Goal: Information Seeking & Learning: Learn about a topic

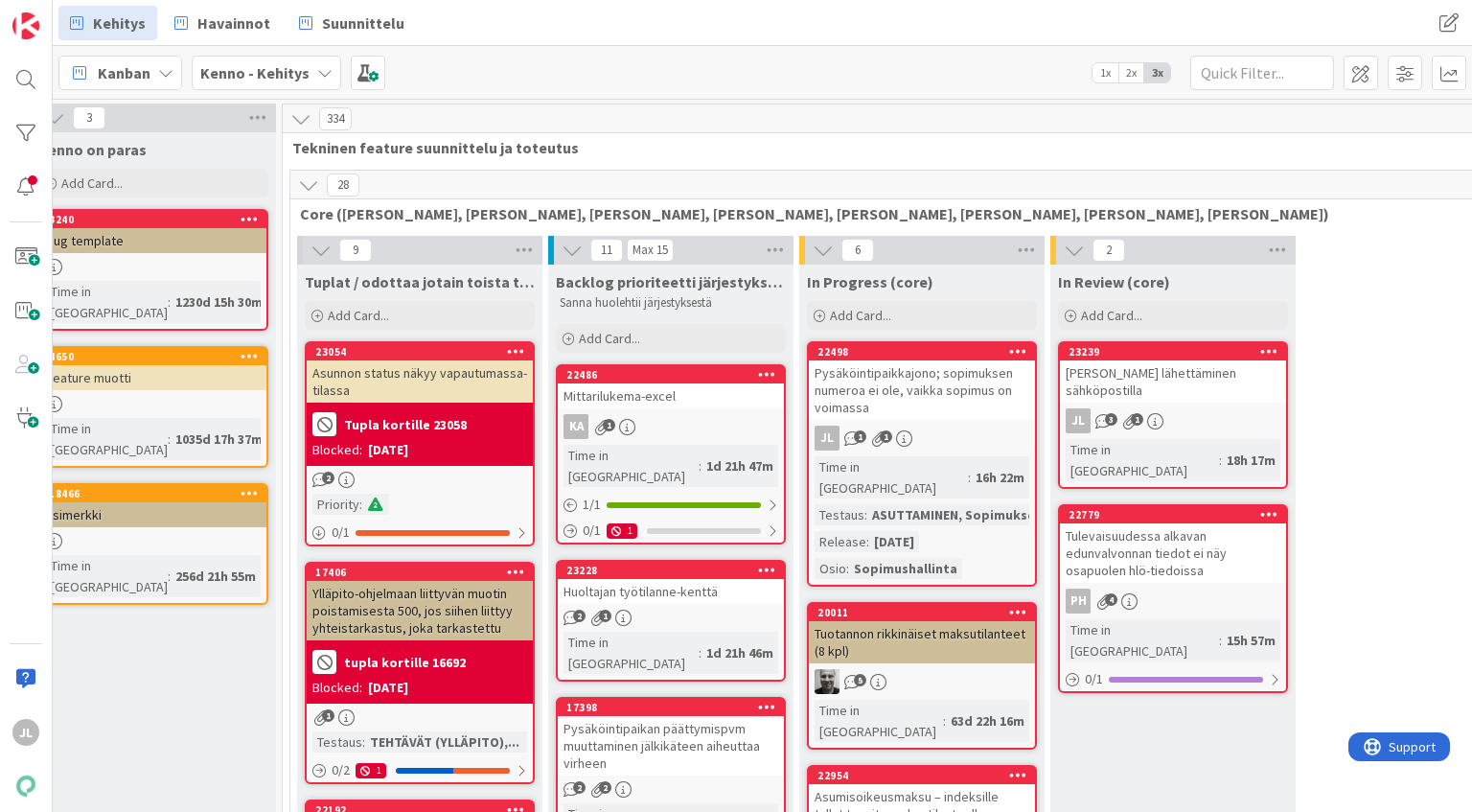
click at [843, 384] on div "Pysäköintipaikkajono; sopimuksen numeroa ei ole, vaikka sopimus on voimassa" at bounding box center [922, 390] width 226 height 59
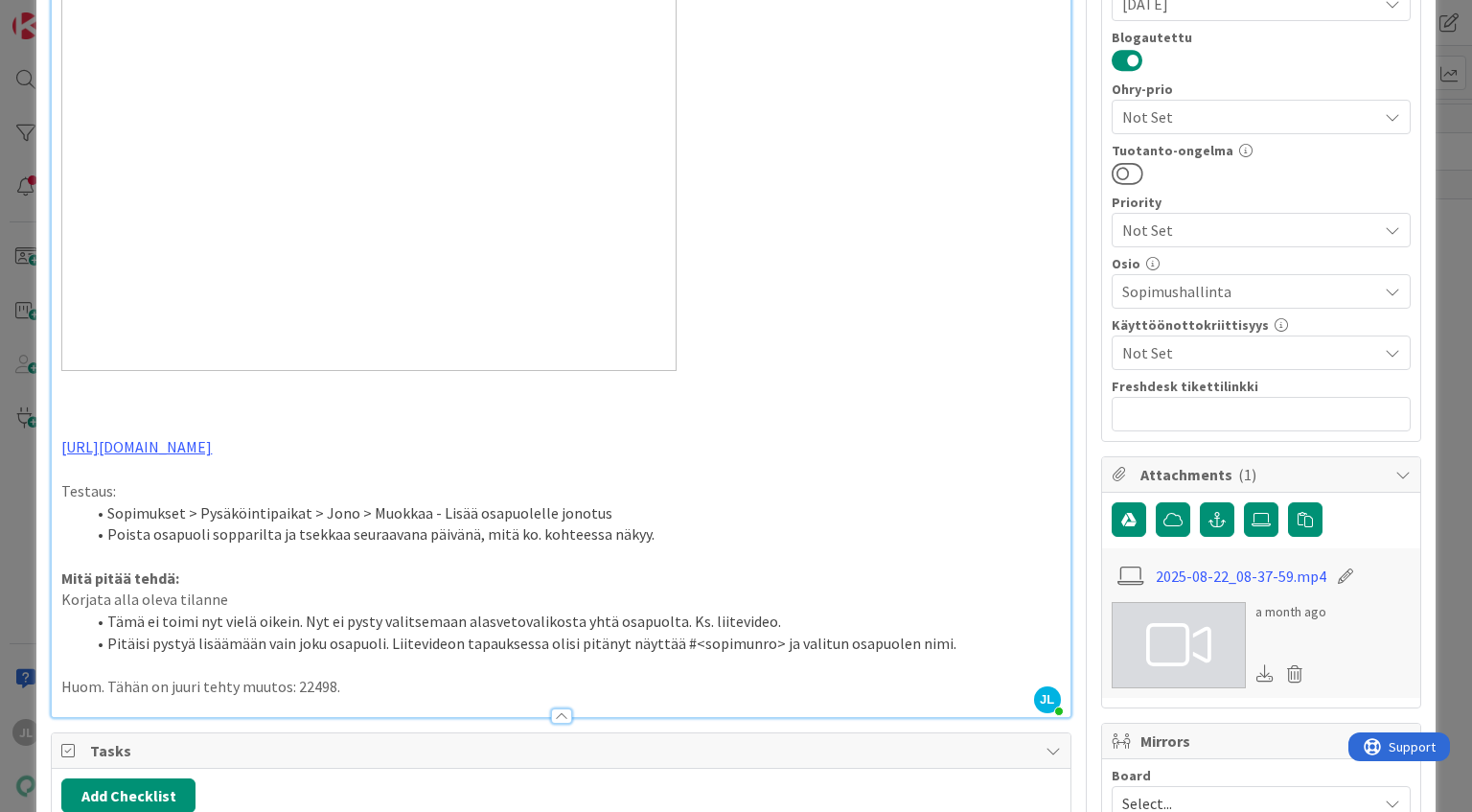
scroll to position [826, 0]
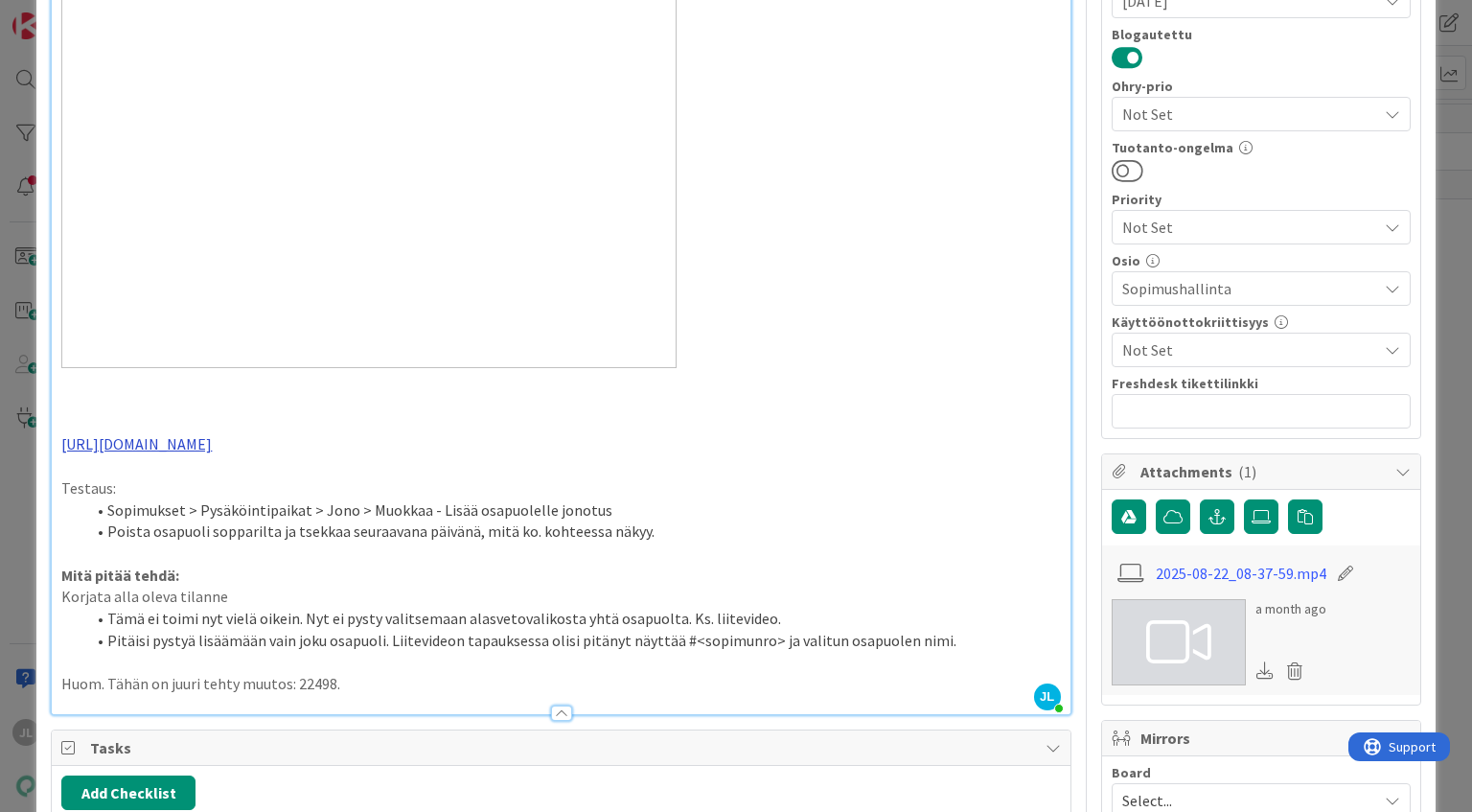
click at [212, 442] on link "[URL][DOMAIN_NAME]" at bounding box center [136, 444] width 150 height 19
click at [215, 479] on link "[URL][DOMAIN_NAME]" at bounding box center [158, 483] width 132 height 25
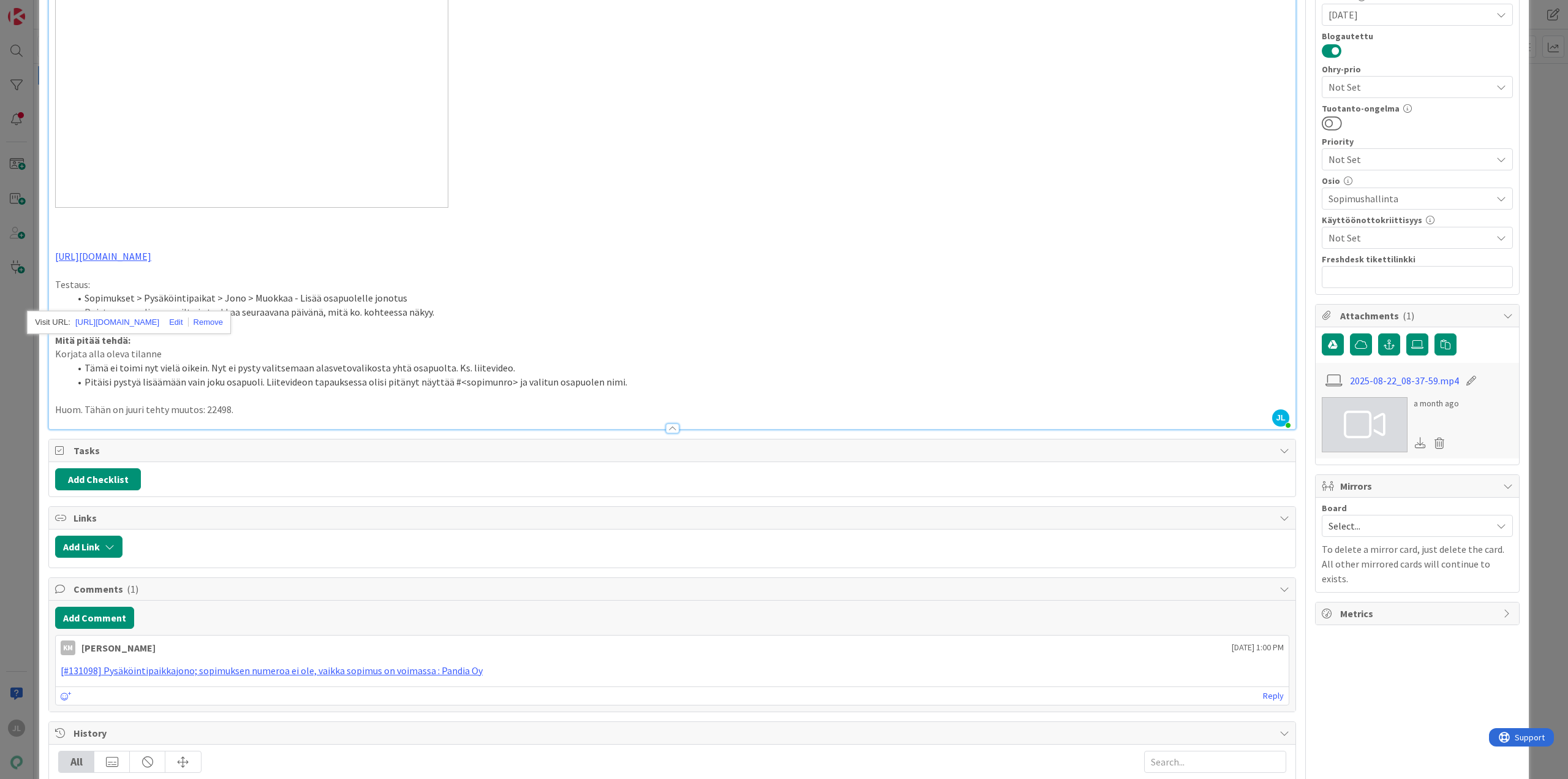
scroll to position [514, 0]
click at [262, 412] on p "Huom. Tähän on juuri tehty muutos: 22498." at bounding box center [672, 409] width 1234 height 14
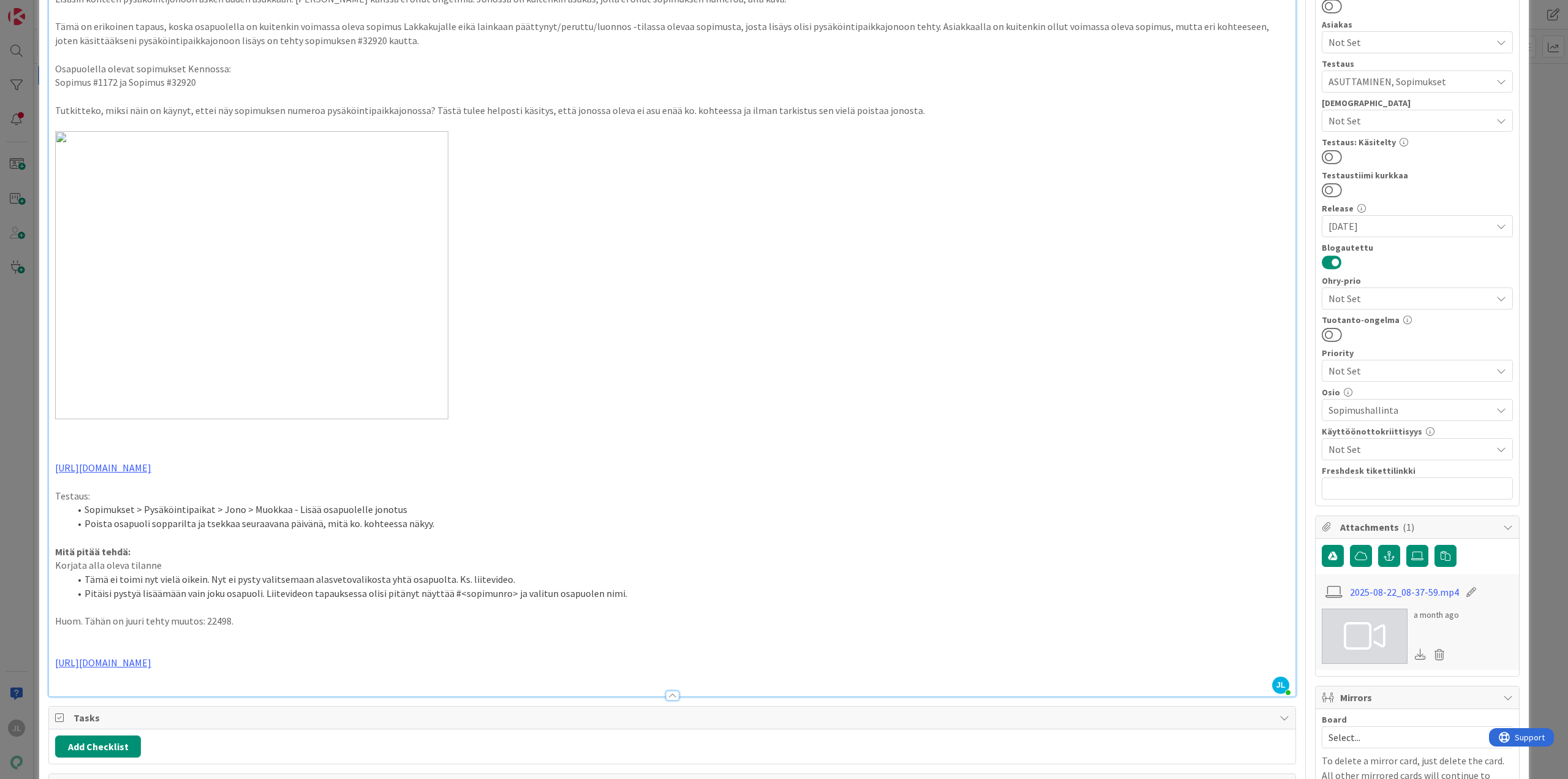
scroll to position [0, 0]
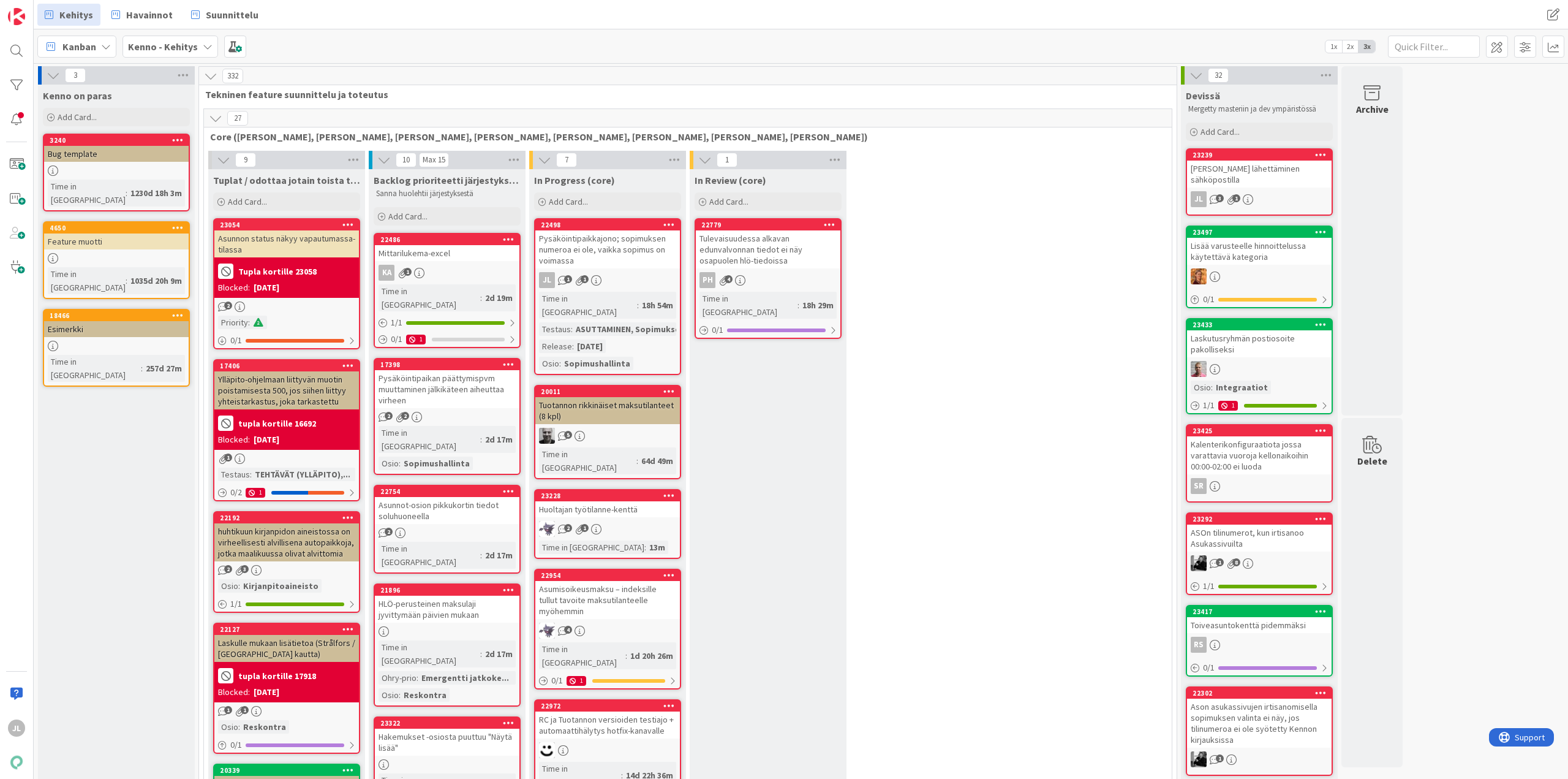
click at [1045, 168] on div "[PERSON_NAME] lähettäminen sähköpostilla" at bounding box center [1260, 174] width 145 height 27
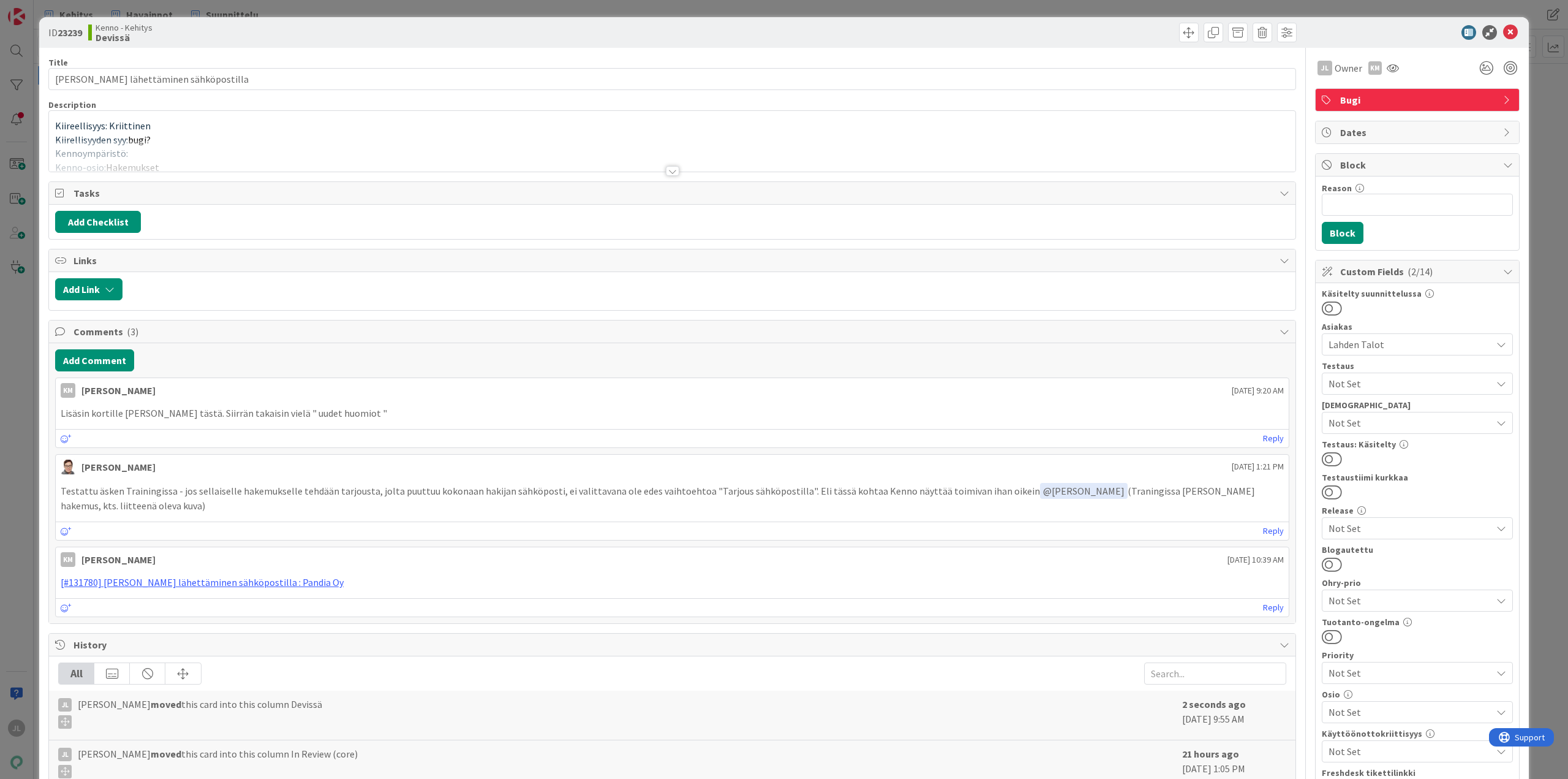
click at [288, 153] on div at bounding box center [672, 156] width 1247 height 31
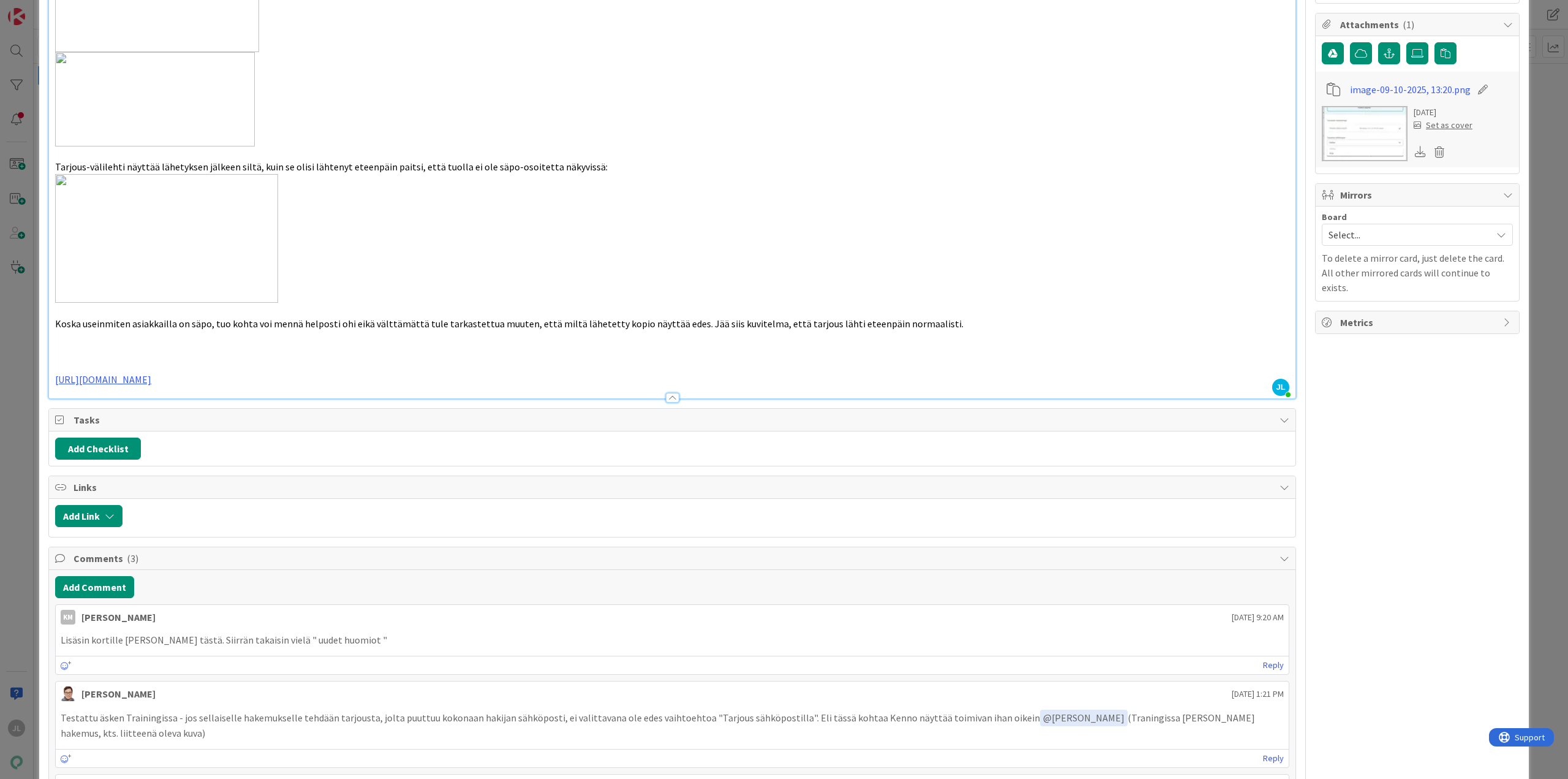
scroll to position [980, 0]
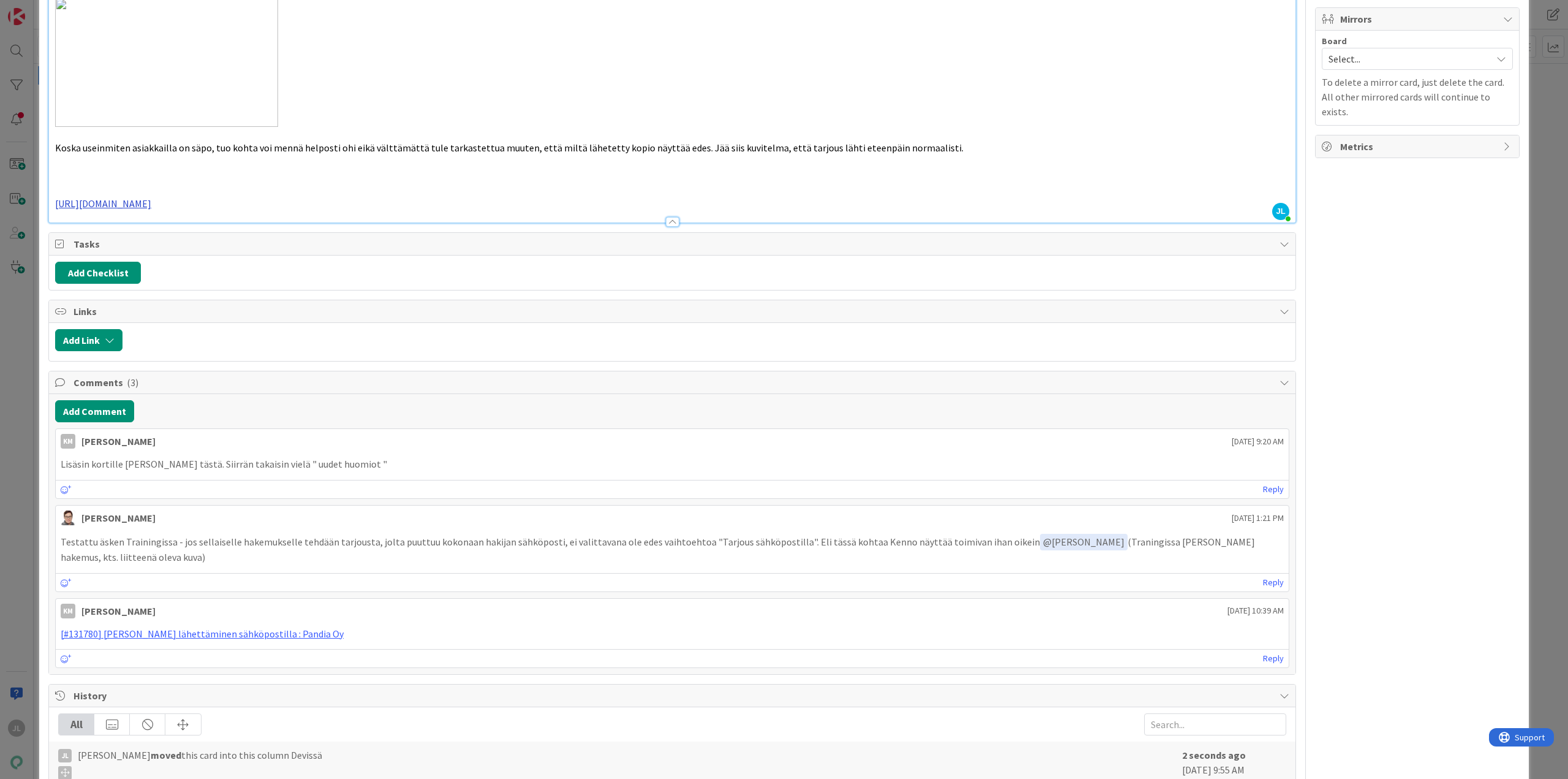
click at [151, 198] on link "https://github.com/pandiafi/kenno/pull/8525" at bounding box center [103, 204] width 96 height 12
click at [140, 211] on link "https://github.com/pandiafi/kenno/pull/8525" at bounding box center [116, 213] width 84 height 16
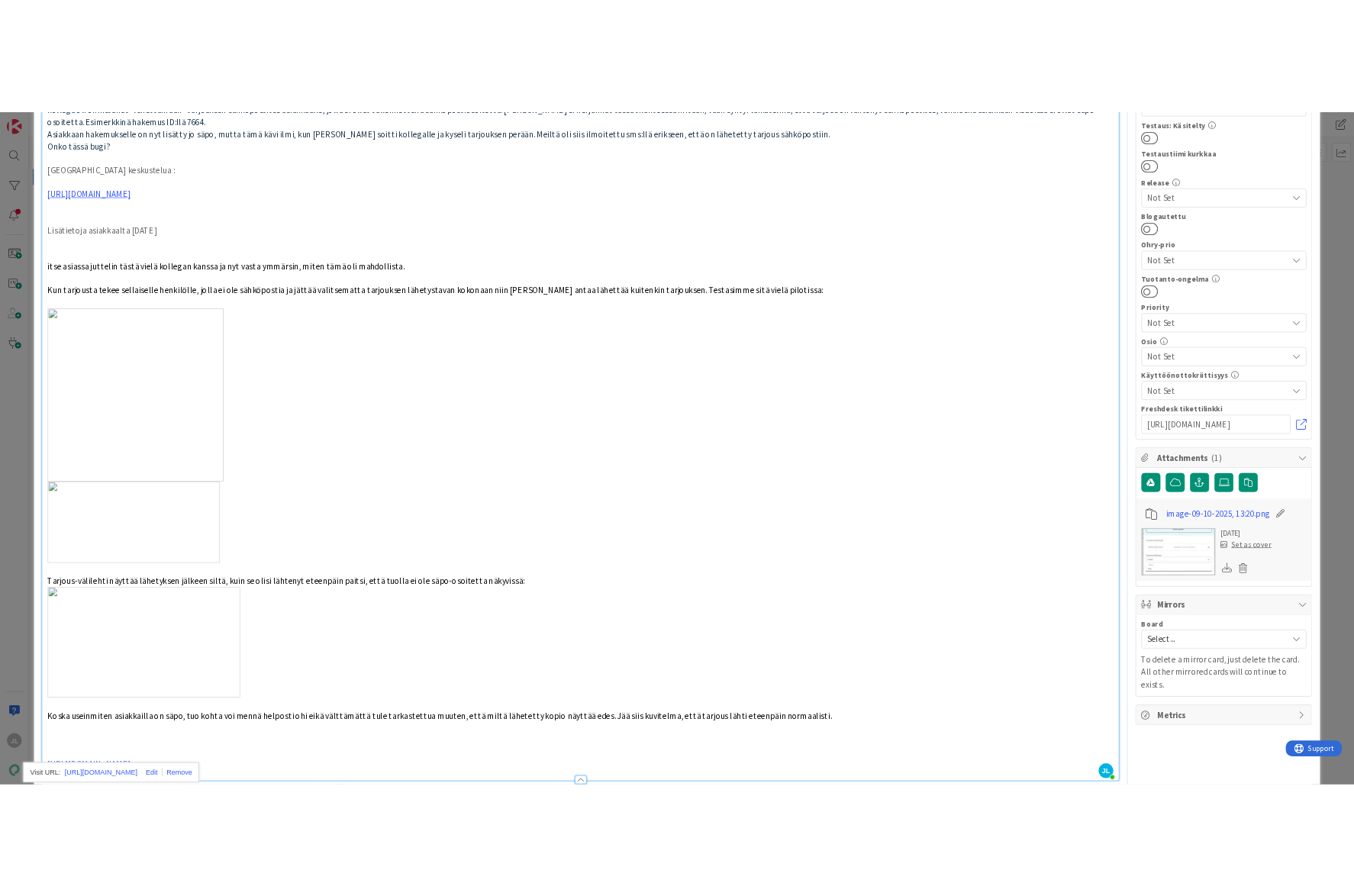
scroll to position [0, 0]
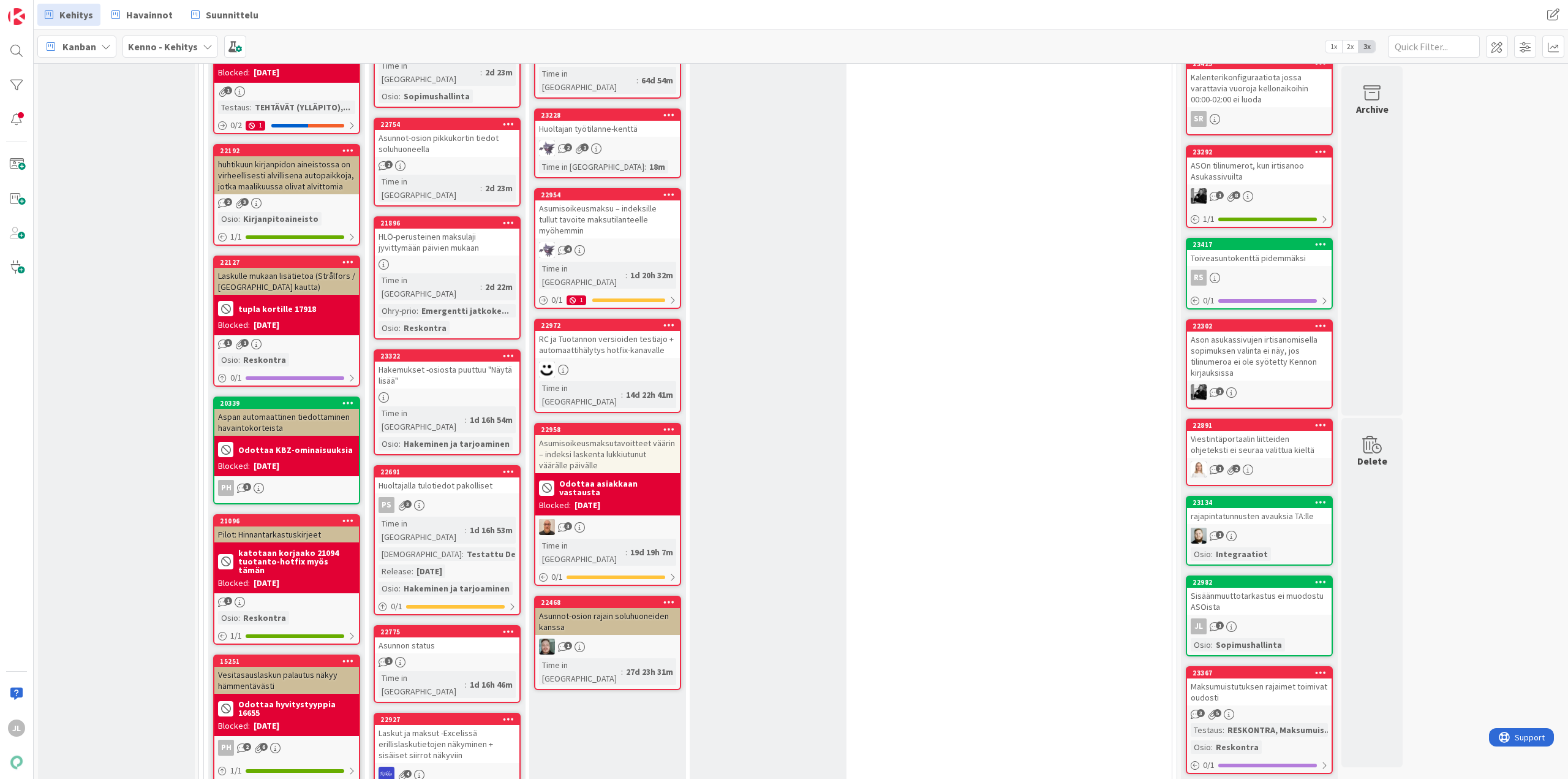
scroll to position [368, 0]
click at [433, 361] on div "Hakemukset -osiosta puuttuu "Näytä lisää"" at bounding box center [447, 374] width 145 height 27
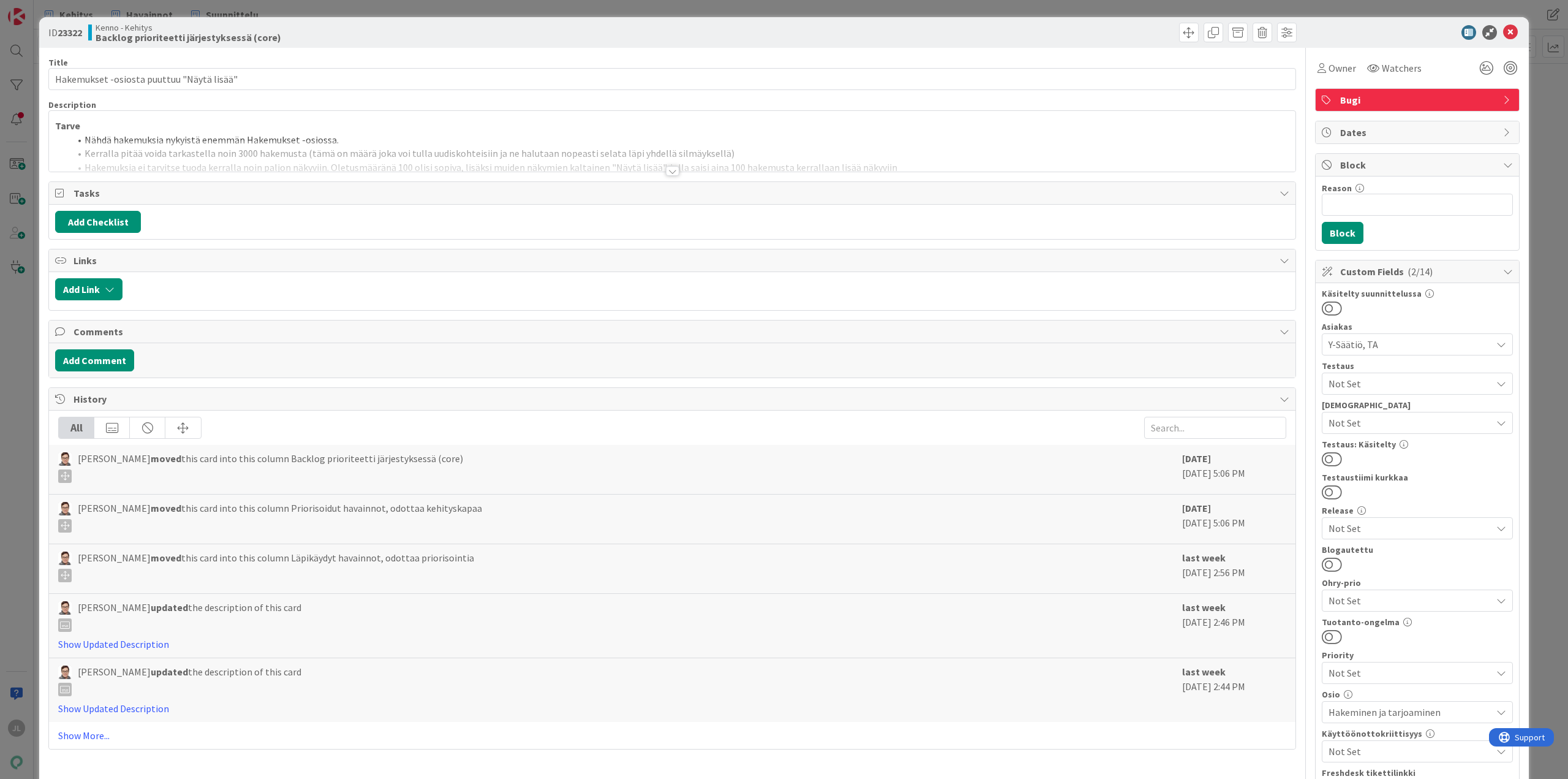
click at [495, 144] on div at bounding box center [672, 156] width 1247 height 31
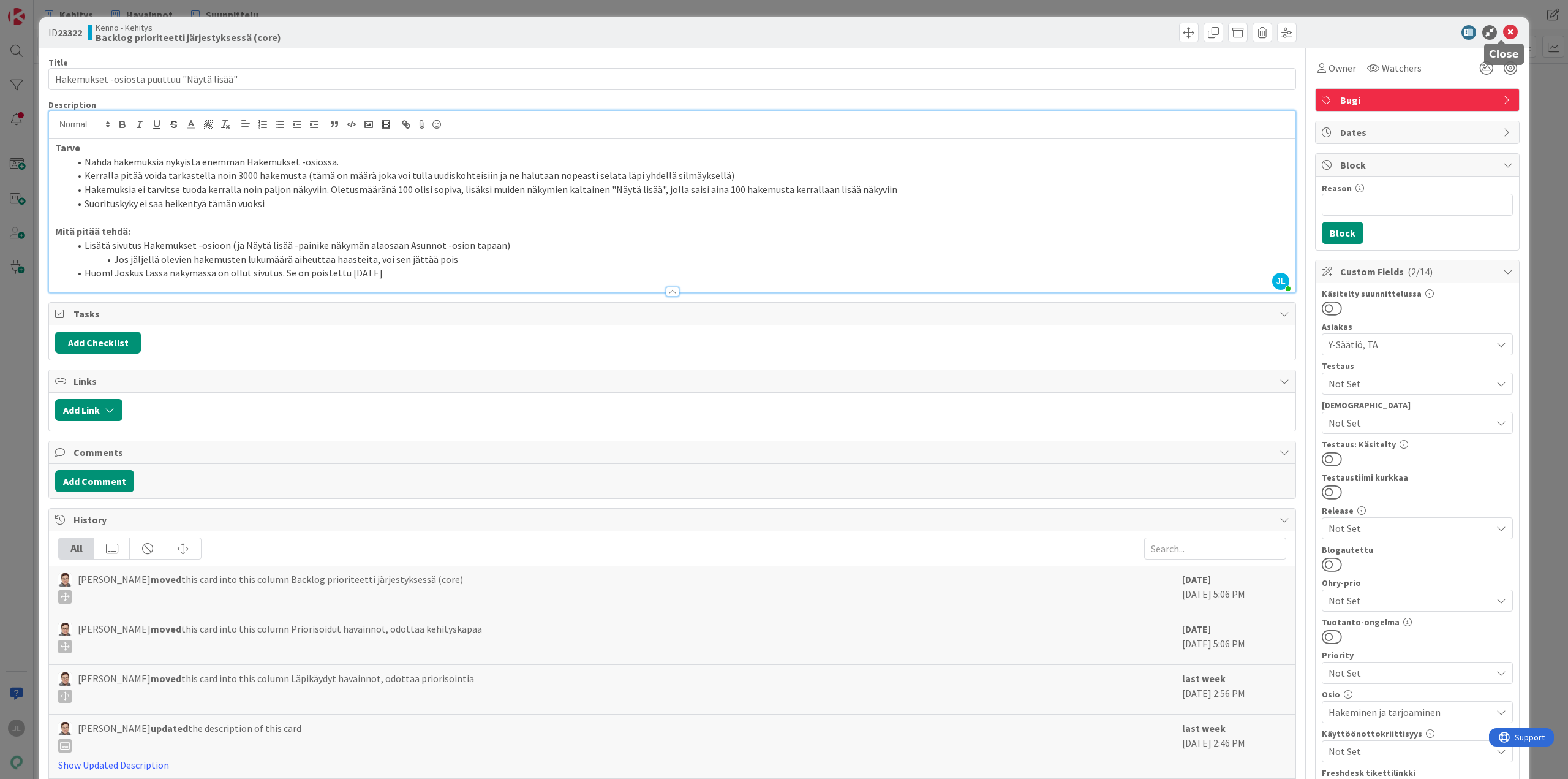
click at [1508, 35] on icon at bounding box center [1511, 32] width 15 height 15
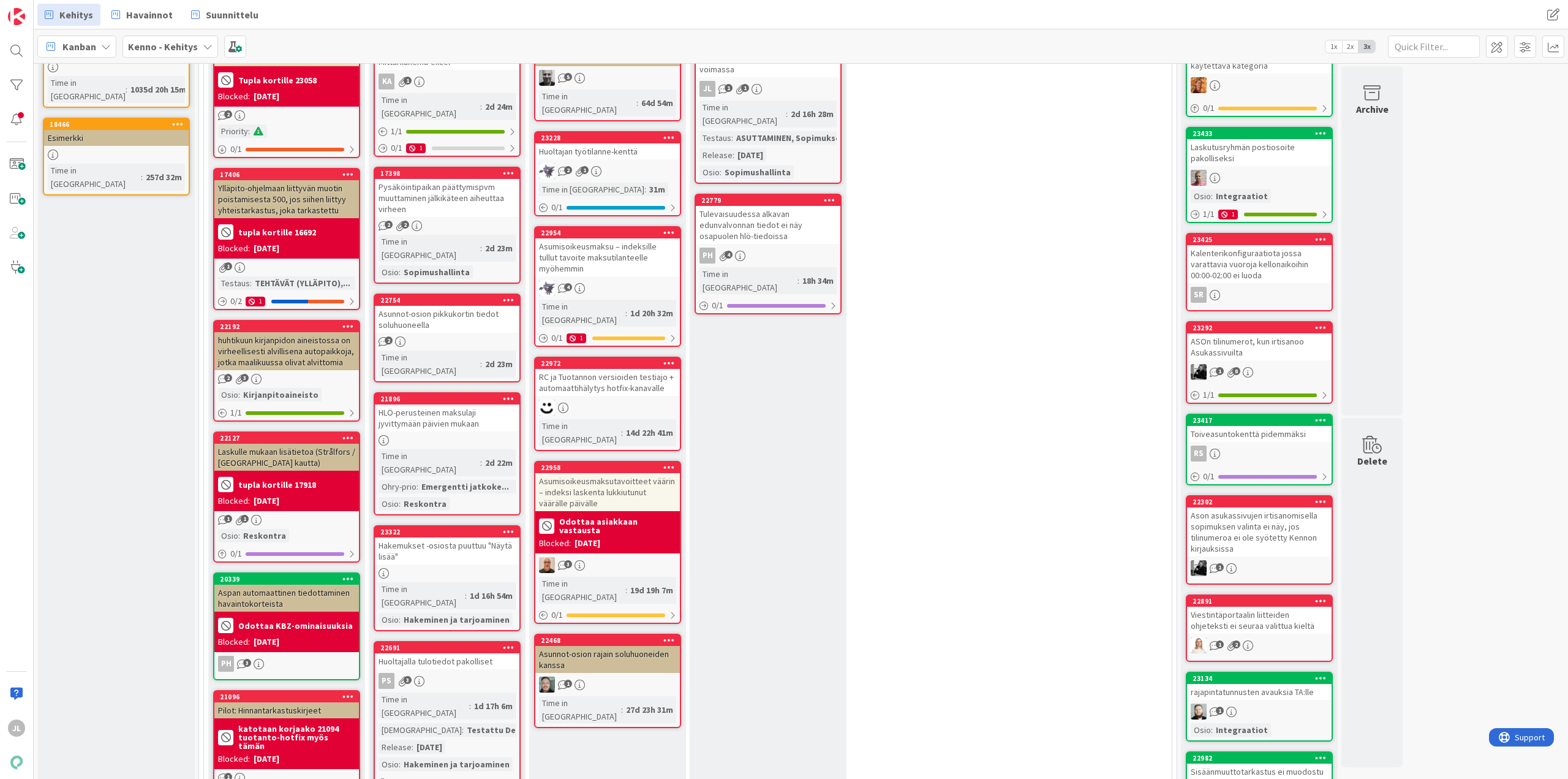
scroll to position [123, 0]
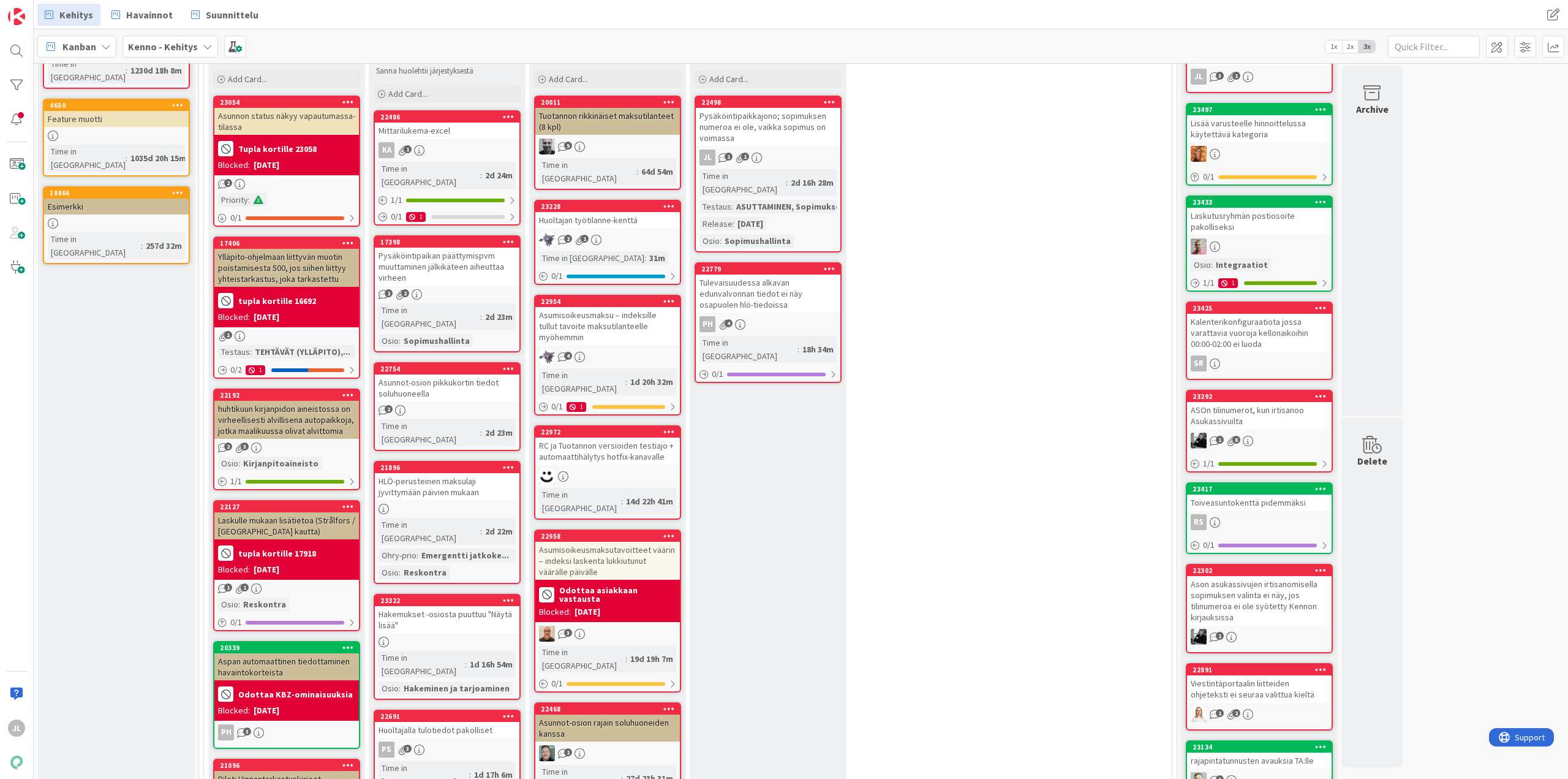
click at [456, 375] on div "Asunnot-osion pikkukortin tiedot soluhuoneella" at bounding box center [447, 388] width 145 height 27
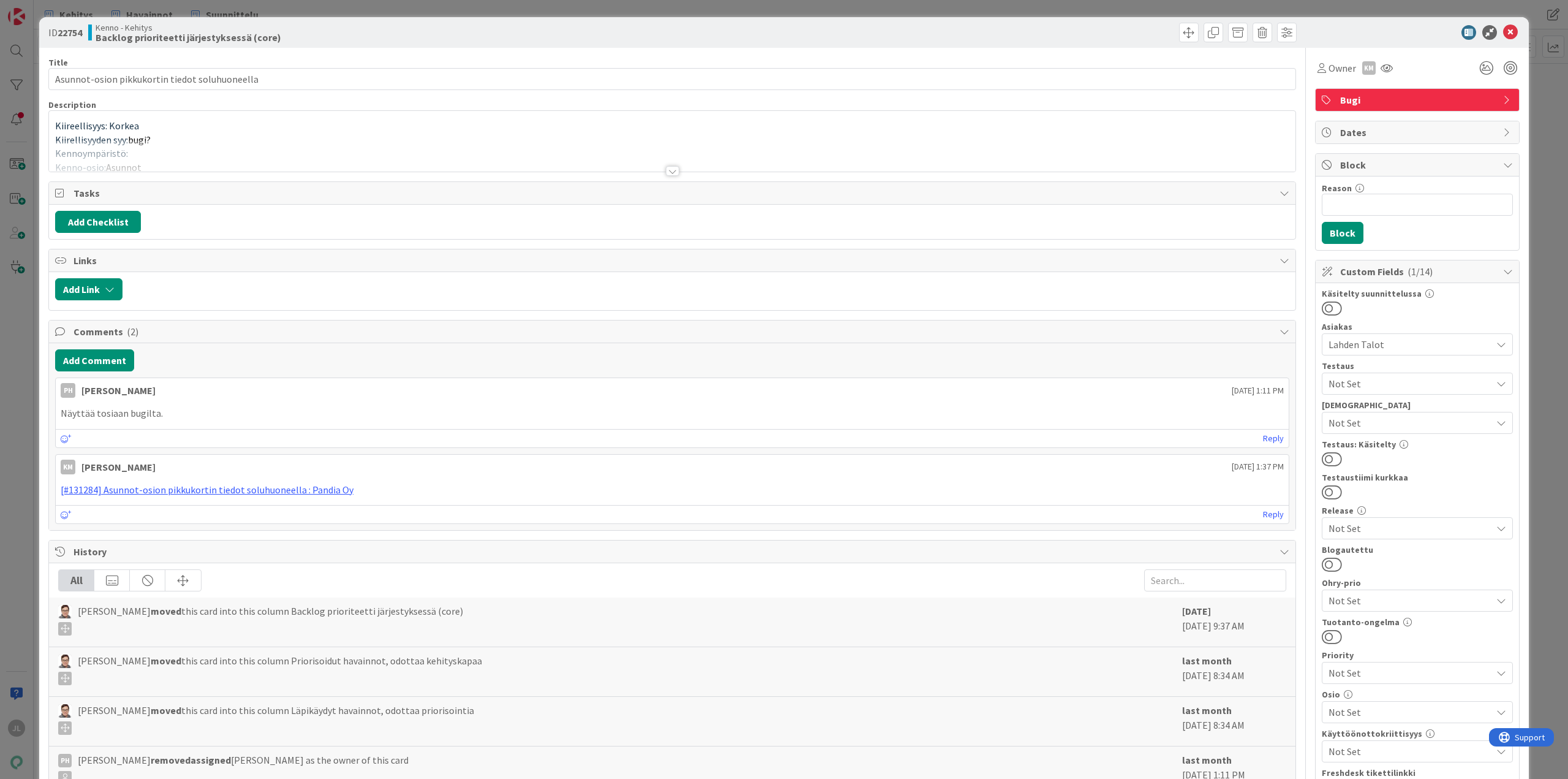
click at [404, 148] on div at bounding box center [672, 156] width 1247 height 31
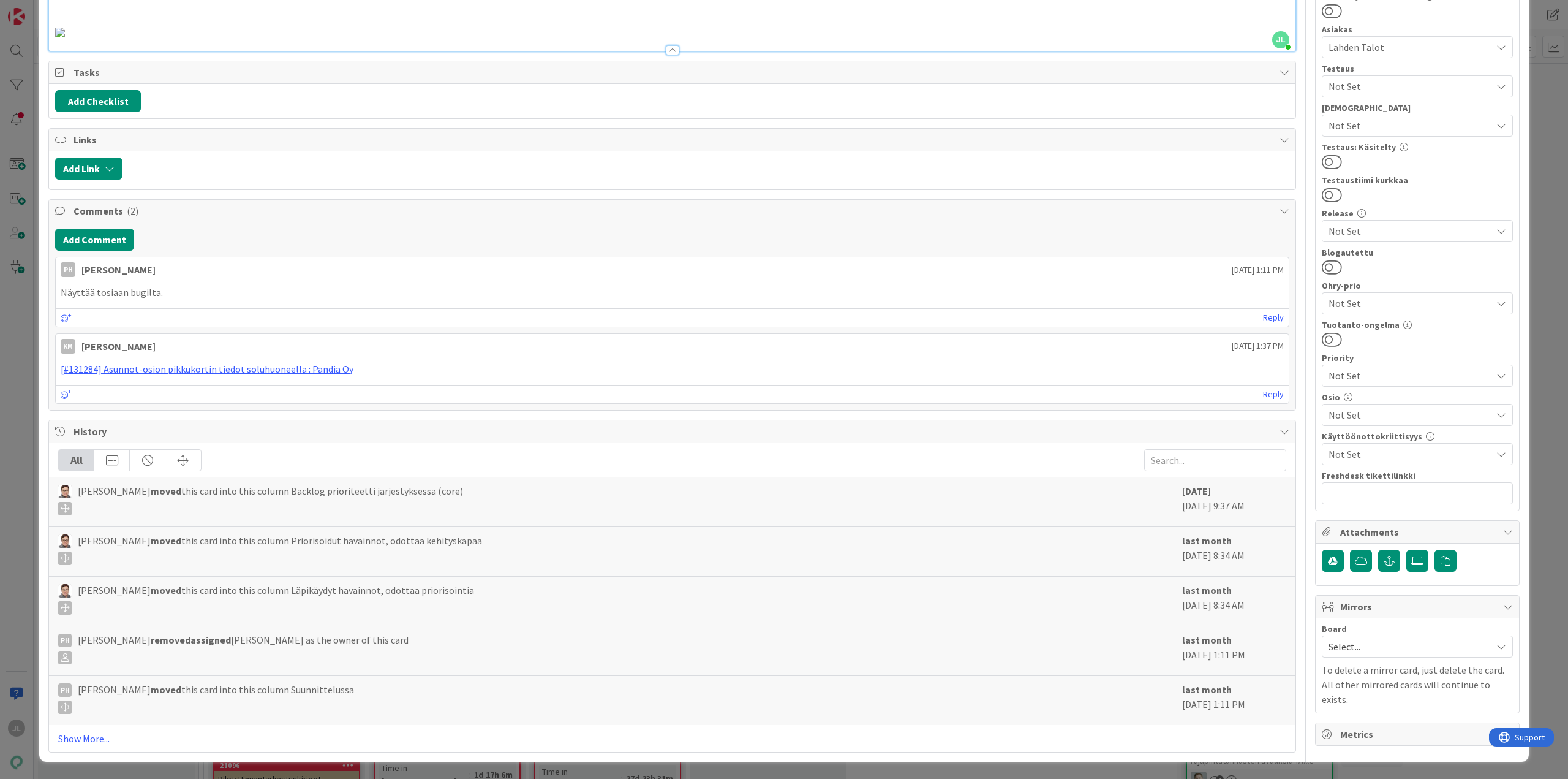
scroll to position [245, 0]
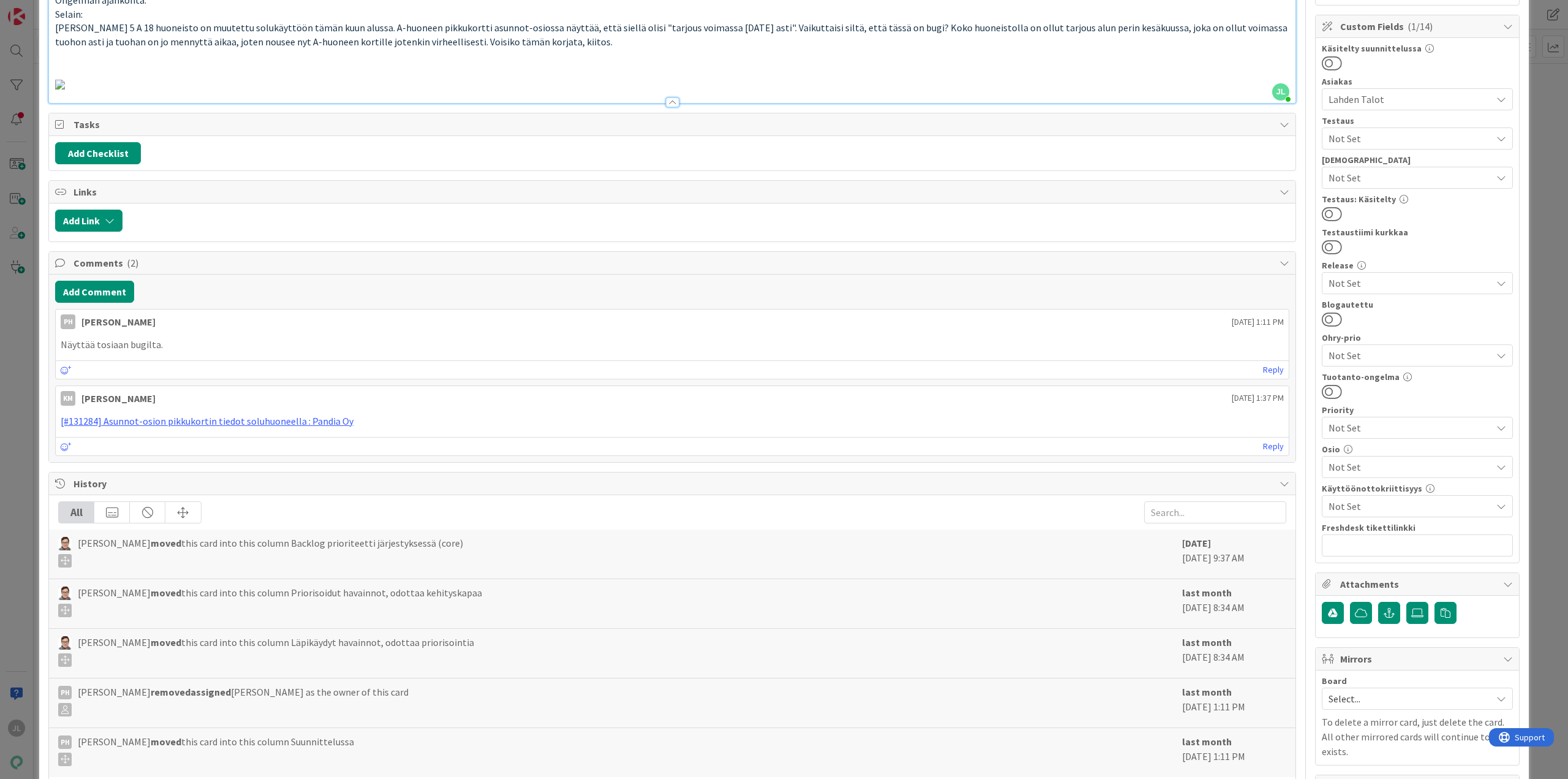
click at [65, 90] on img at bounding box center [60, 85] width 10 height 10
